Goal: Check status

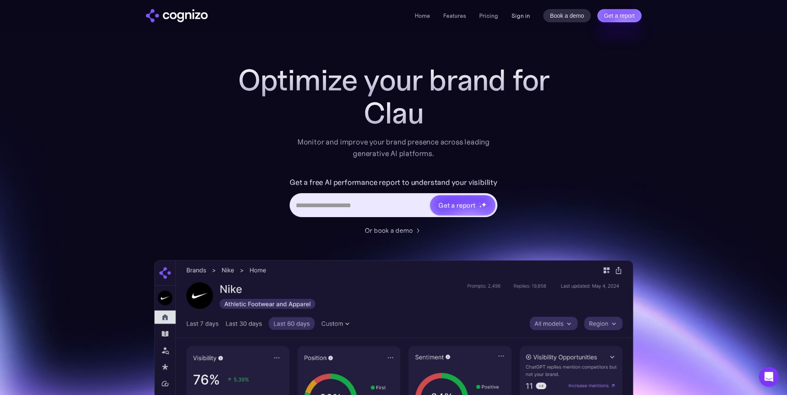
click at [522, 13] on link "Sign in" at bounding box center [521, 16] width 19 height 10
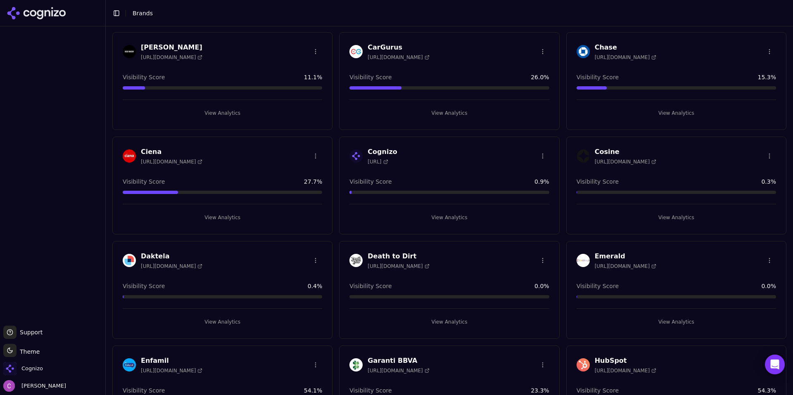
scroll to position [413, 0]
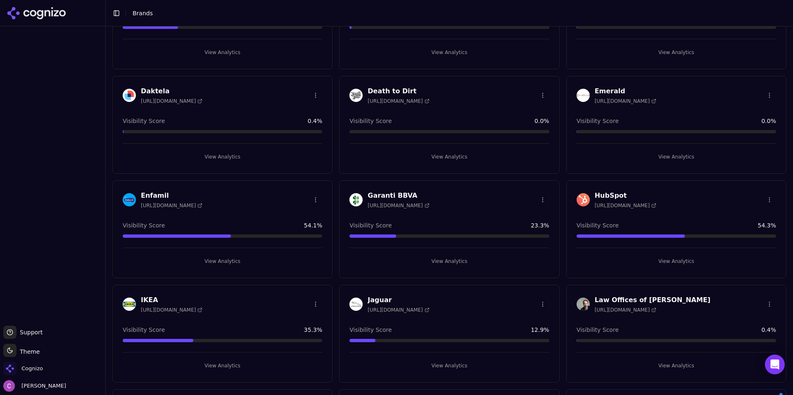
click at [594, 259] on button "View Analytics" at bounding box center [677, 261] width 200 height 13
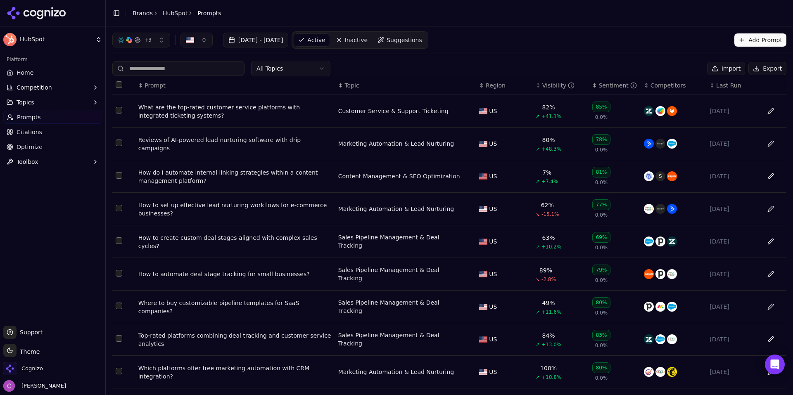
click at [230, 107] on div "What are the top-rated customer service platforms with integrated ticketing sys…" at bounding box center [234, 111] width 193 height 17
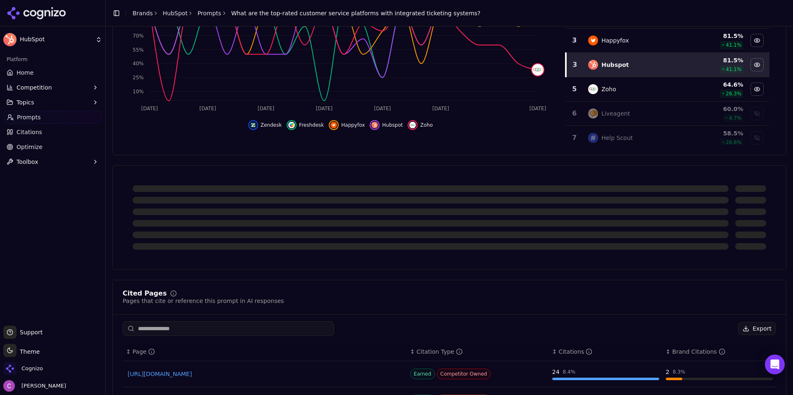
scroll to position [207, 0]
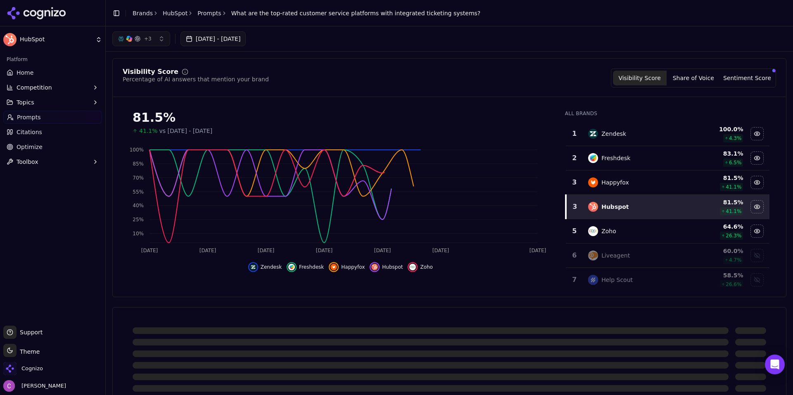
scroll to position [165, 0]
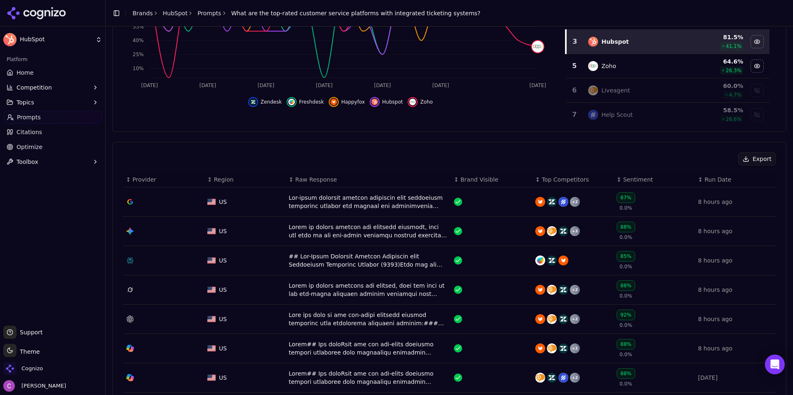
drag, startPoint x: 315, startPoint y: 258, endPoint x: 291, endPoint y: 260, distance: 24.1
click at [291, 260] on div "Data table" at bounding box center [368, 260] width 159 height 17
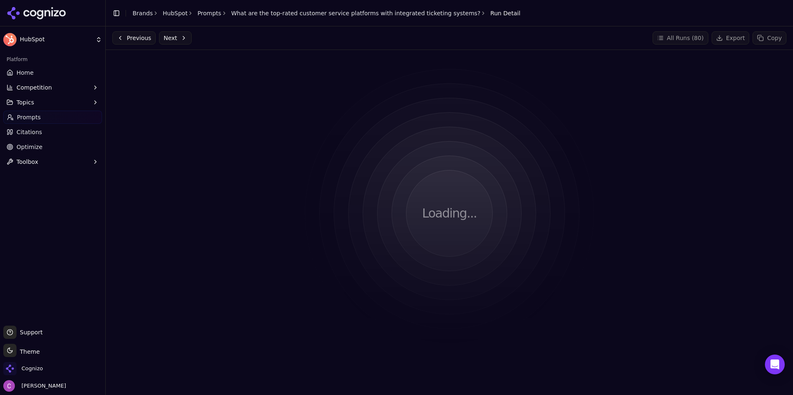
click at [260, 136] on div "Loading..." at bounding box center [449, 214] width 674 height 314
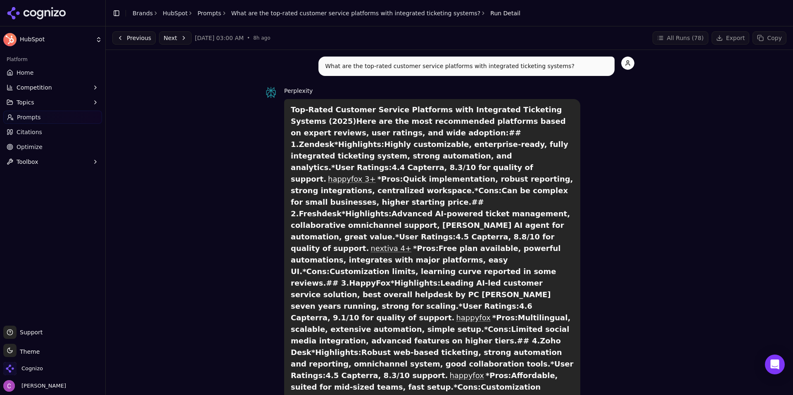
drag, startPoint x: 780, startPoint y: 0, endPoint x: 636, endPoint y: 176, distance: 227.6
